Goal: Navigation & Orientation: Find specific page/section

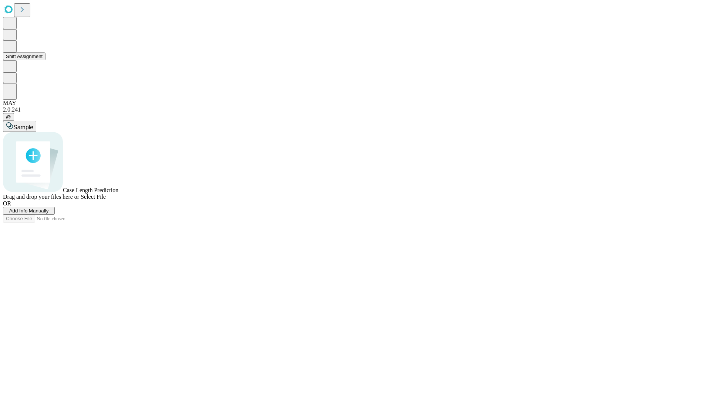
click at [45, 60] on button "Shift Assignment" at bounding box center [24, 56] width 43 height 8
